Goal: Information Seeking & Learning: Learn about a topic

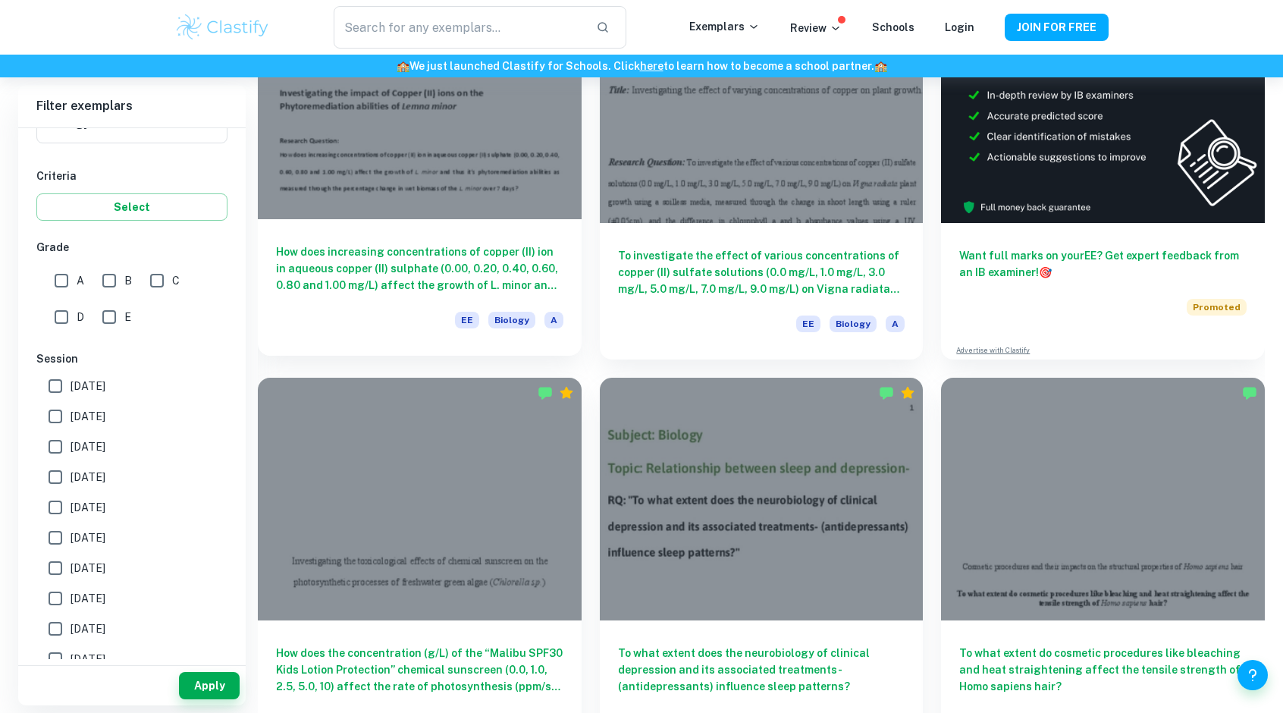
scroll to position [228, 0]
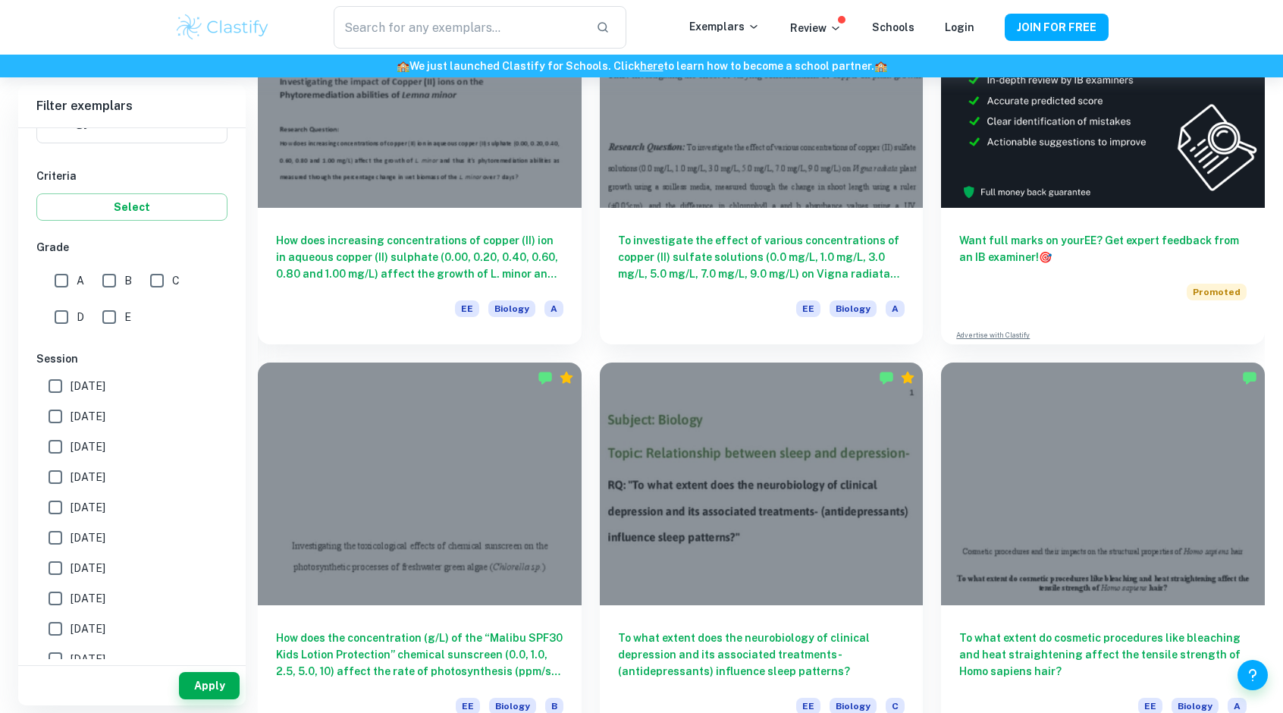
click at [61, 278] on input "A" at bounding box center [61, 280] width 30 height 30
checkbox input "true"
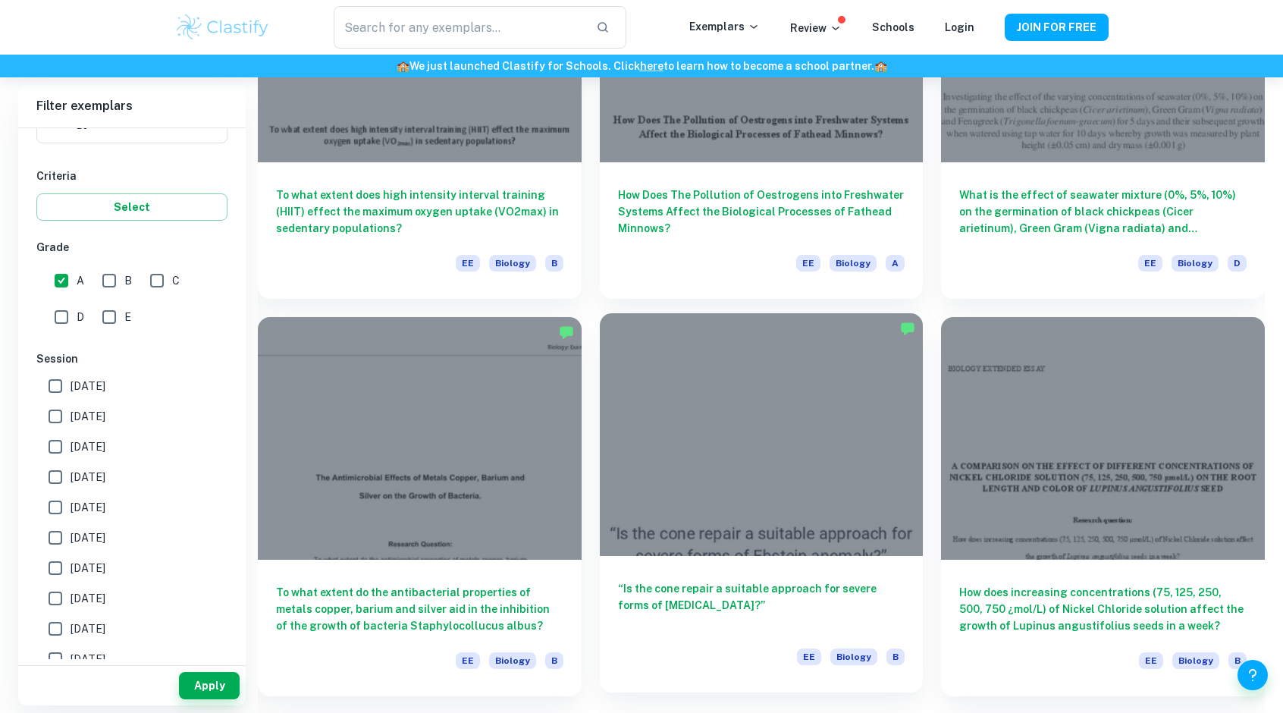
scroll to position [3640, 0]
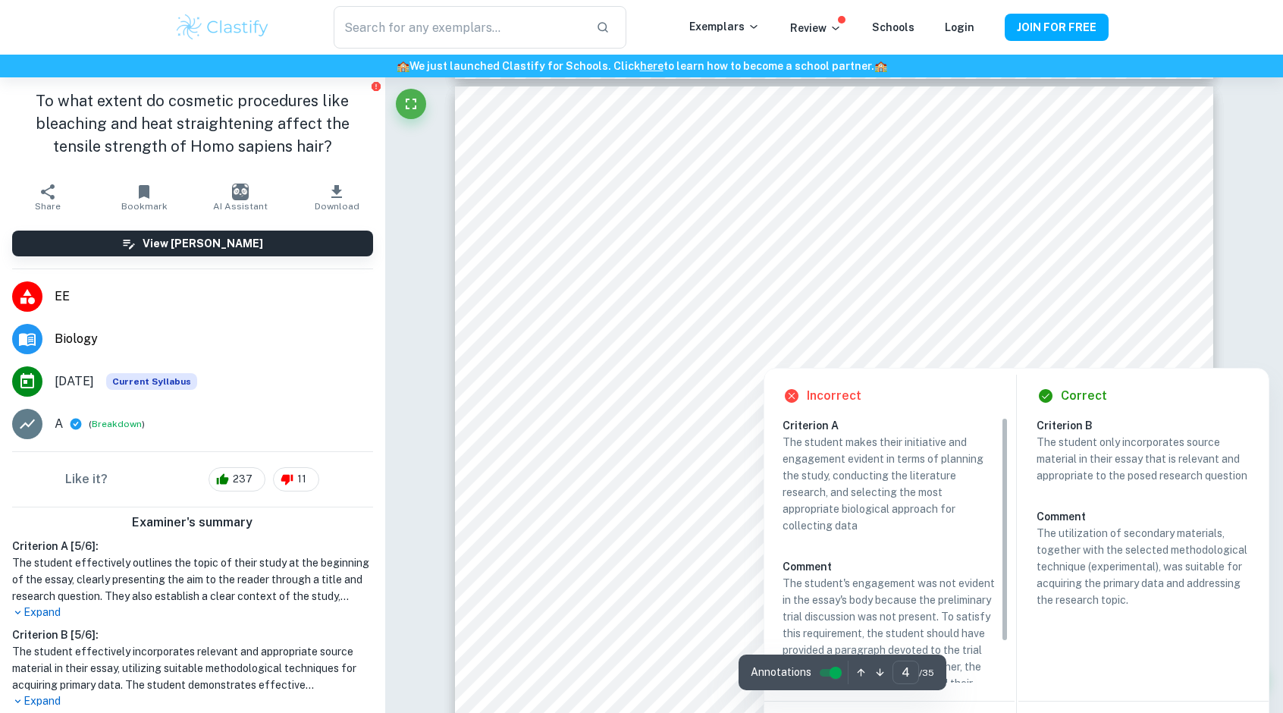
scroll to position [3261, 0]
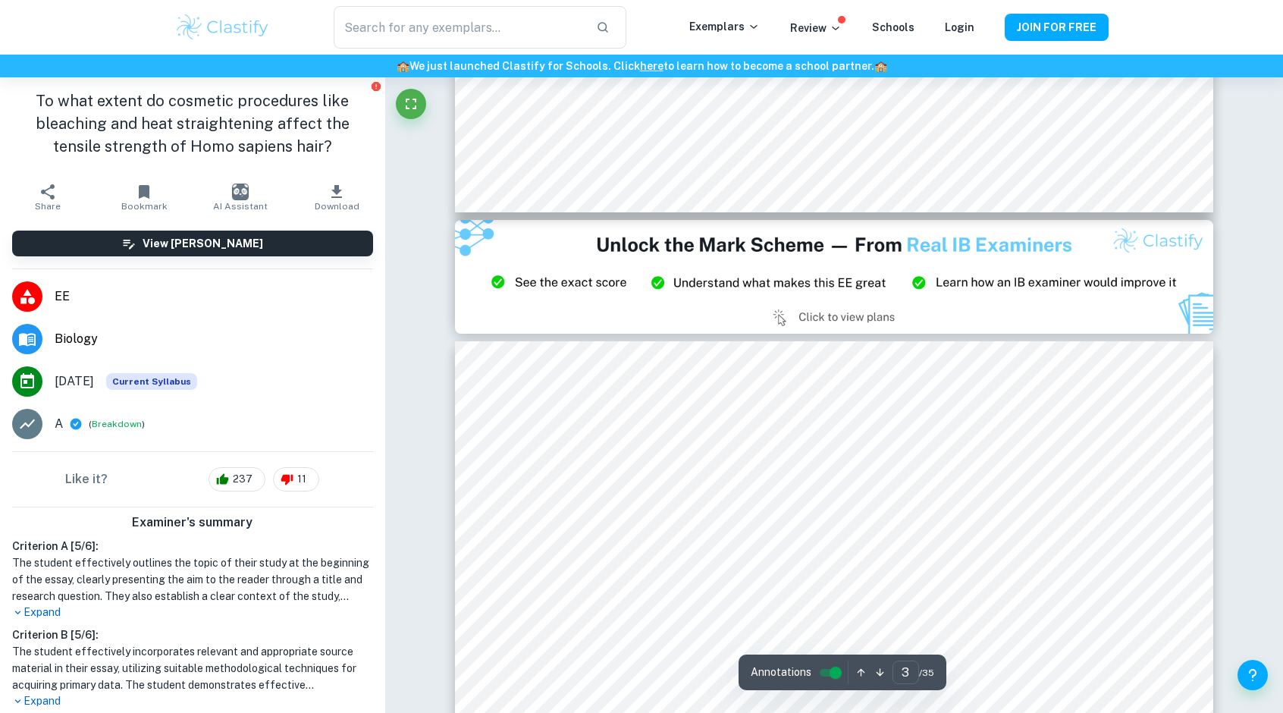
type input "2"
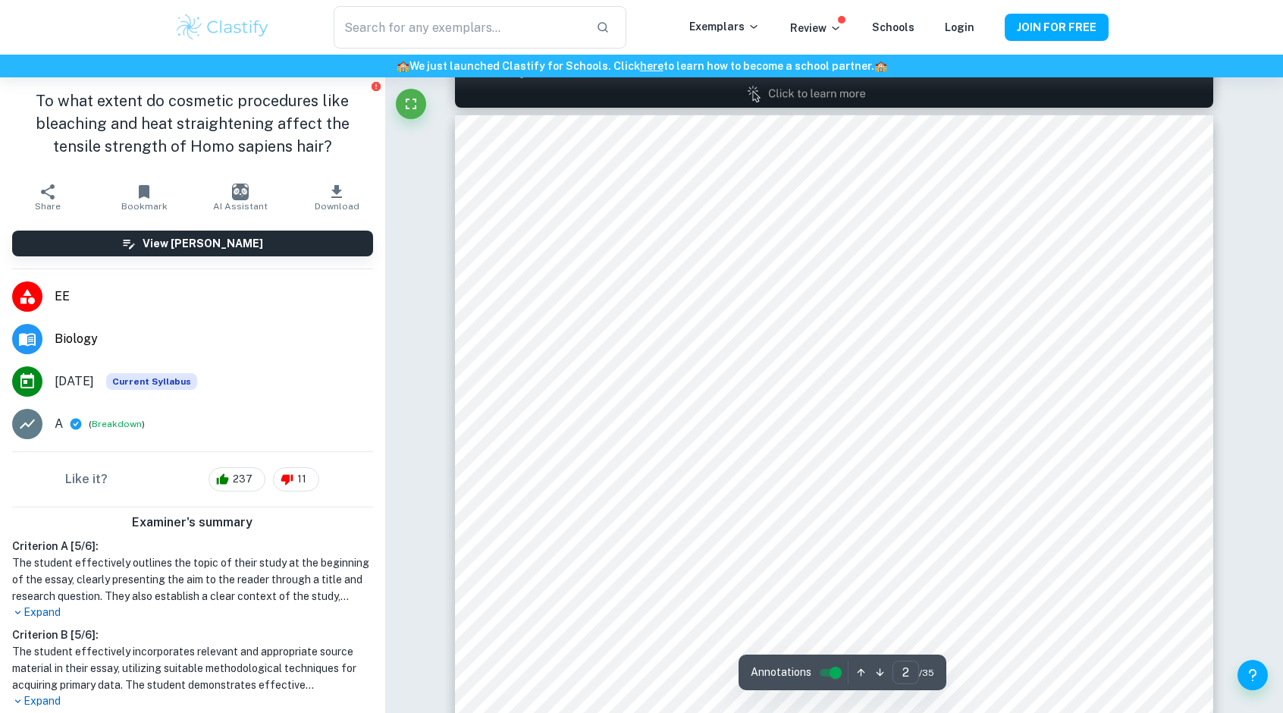
scroll to position [910, 0]
